Goal: Find contact information: Find contact information

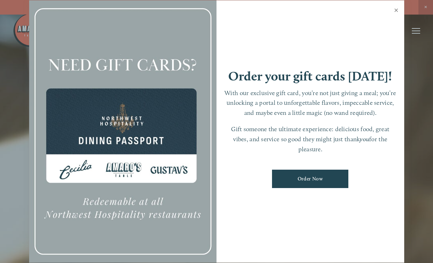
click at [395, 10] on link "Close" at bounding box center [397, 10] width 14 height 19
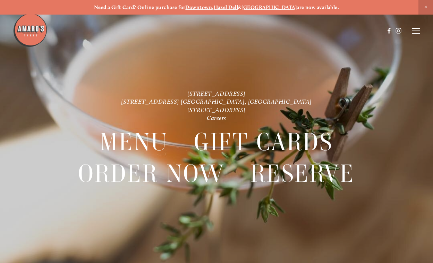
click at [413, 31] on icon at bounding box center [416, 31] width 8 height 6
click at [290, 29] on span "Menu" at bounding box center [296, 31] width 13 height 6
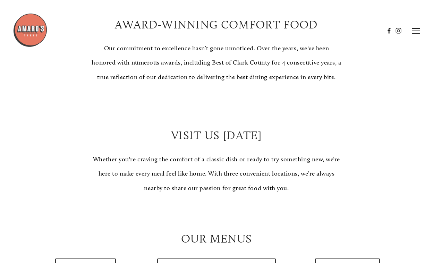
scroll to position [416, 0]
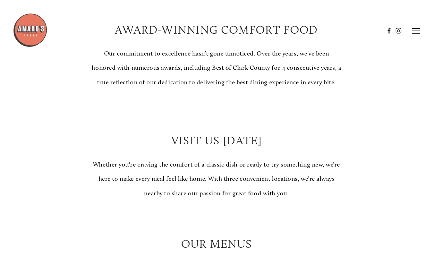
click at [417, 33] on line at bounding box center [416, 33] width 8 height 0
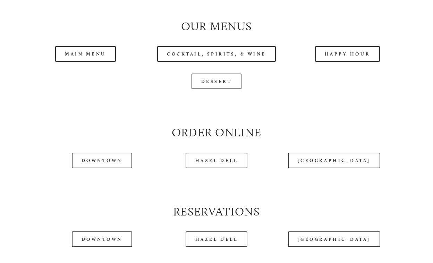
scroll to position [659, 0]
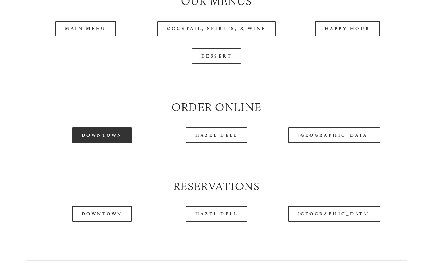
click at [101, 143] on link "Downtown" at bounding box center [102, 135] width 60 height 16
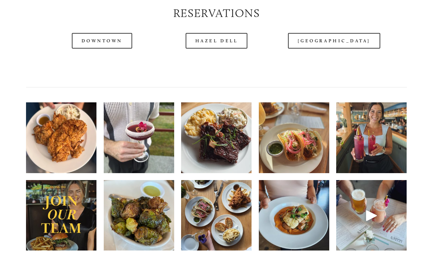
scroll to position [833, 0]
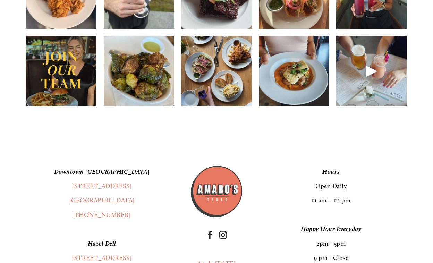
scroll to position [1006, 0]
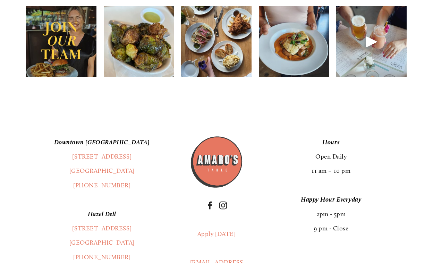
click at [142, 69] on img at bounding box center [139, 41] width 70 height 88
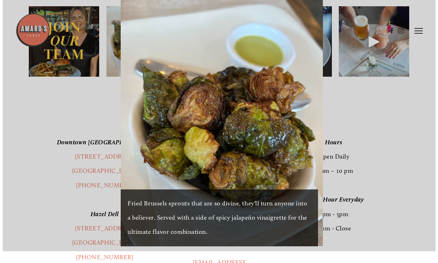
scroll to position [994, 0]
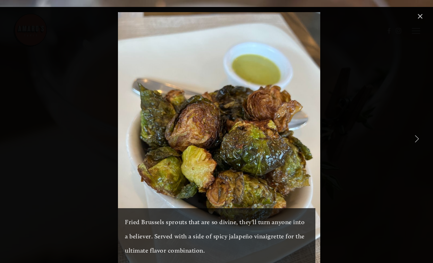
scroll to position [994, 0]
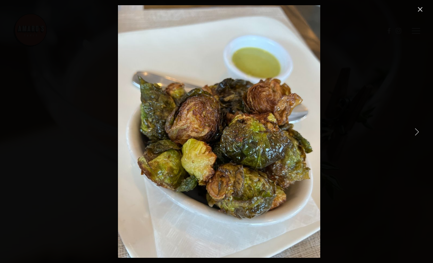
click at [423, 10] on link "Close" at bounding box center [420, 9] width 8 height 8
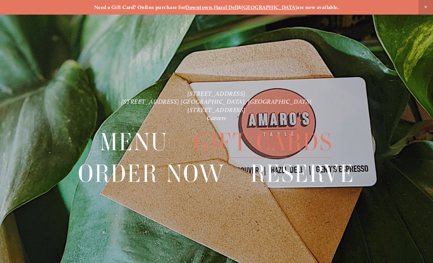
scroll to position [15, 0]
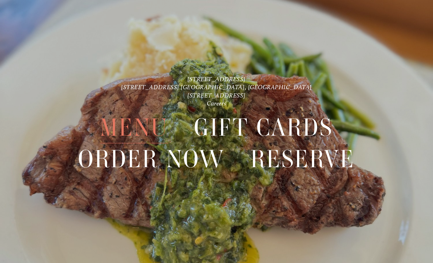
click at [143, 117] on span "Menu" at bounding box center [134, 128] width 68 height 32
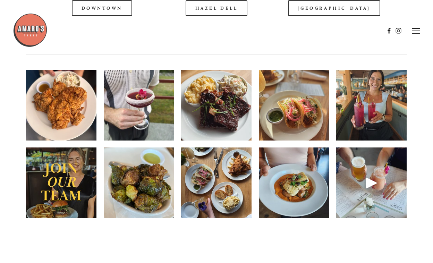
scroll to position [798, 0]
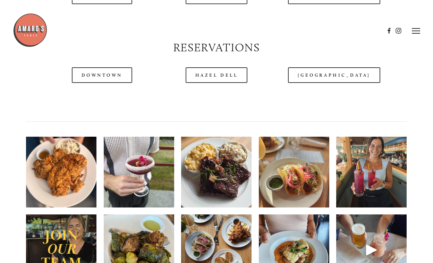
click at [81, 14] on div at bounding box center [198, 31] width 371 height 36
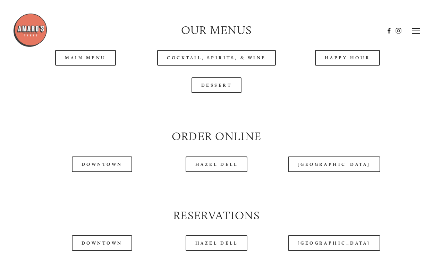
scroll to position [625, 0]
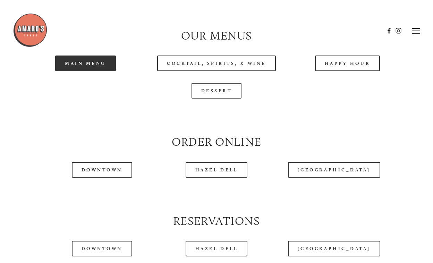
click at [78, 71] on link "Main Menu" at bounding box center [85, 64] width 61 height 16
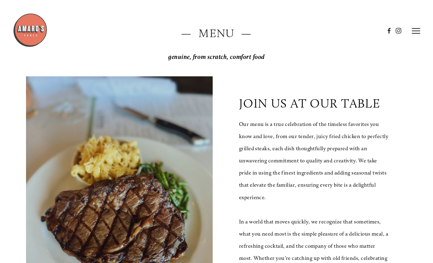
scroll to position [0, 0]
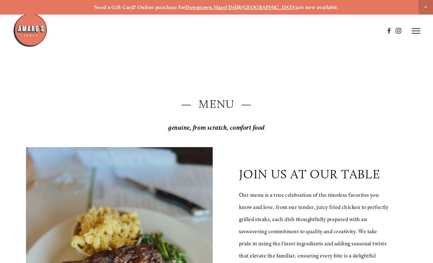
click at [414, 28] on icon at bounding box center [416, 31] width 8 height 6
click at [338, 31] on span "Visit" at bounding box center [340, 31] width 10 height 6
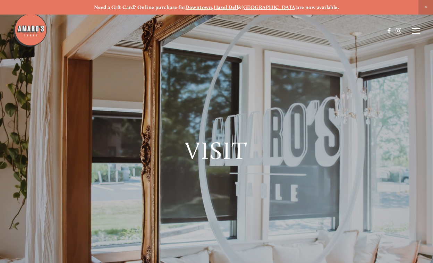
click at [29, 33] on img at bounding box center [30, 30] width 35 height 35
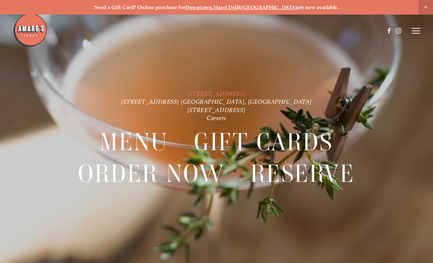
click at [192, 95] on link "[STREET_ADDRESS]" at bounding box center [216, 93] width 58 height 7
click at [197, 101] on link "[STREET_ADDRESS] [GEOGRAPHIC_DATA], [GEOGRAPHIC_DATA]" at bounding box center [216, 101] width 191 height 7
